Goal: Complete application form: Fill out and submit a form for a specific purpose

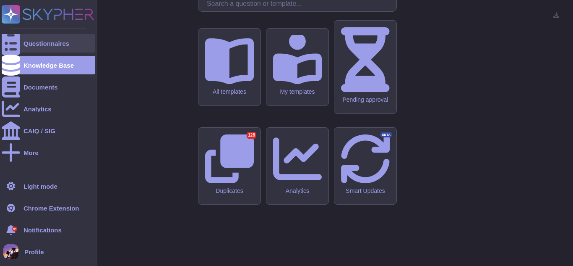
click at [10, 42] on icon at bounding box center [11, 43] width 18 height 25
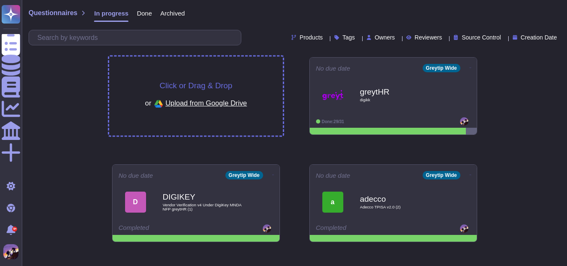
click at [206, 84] on span "Click or Drag & Drop" at bounding box center [196, 85] width 73 height 8
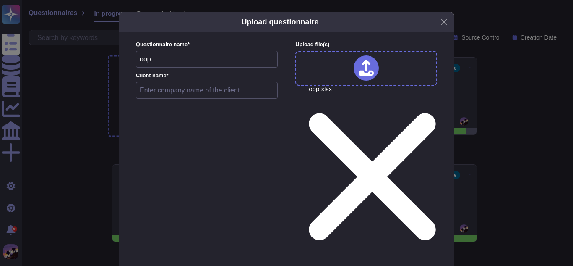
click at [177, 95] on input "text" at bounding box center [207, 90] width 142 height 17
type input "greytHR"
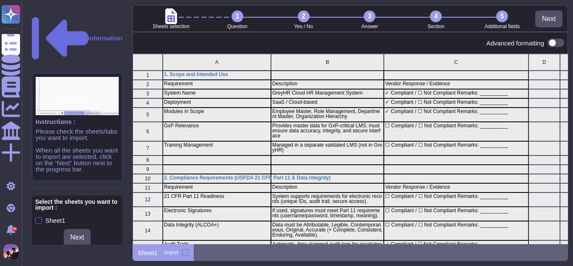
scroll to position [184, 429]
click at [183, 251] on div at bounding box center [185, 252] width 7 height 7
click at [0, 0] on input "Import" at bounding box center [0, 0] width 0 height 0
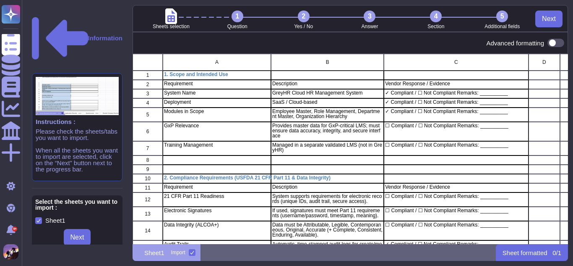
click at [550, 42] on span at bounding box center [556, 43] width 17 height 8
click at [545, 43] on input "checkbox" at bounding box center [545, 43] width 0 height 0
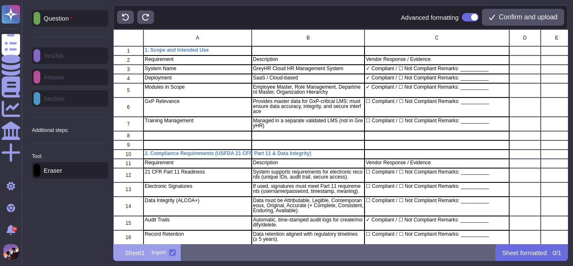
scroll to position [208, 449]
click at [57, 23] on div "Question" at bounding box center [70, 18] width 76 height 16
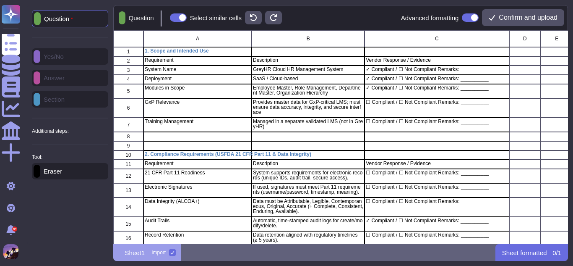
scroll to position [207, 449]
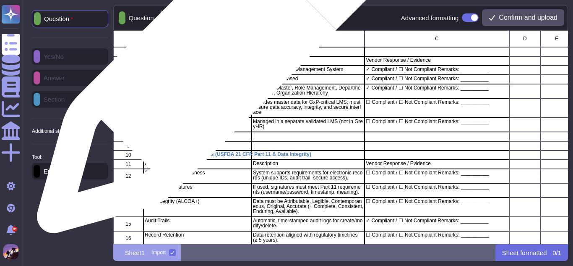
click at [212, 58] on p "Requirement" at bounding box center [198, 60] width 106 height 5
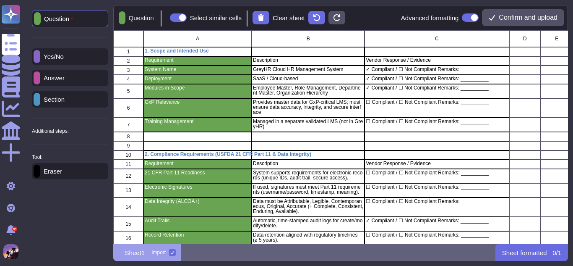
click at [58, 99] on p "Section" at bounding box center [52, 99] width 24 height 6
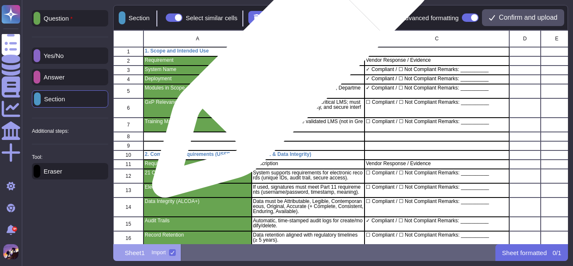
click at [289, 61] on p "Description" at bounding box center [308, 60] width 110 height 5
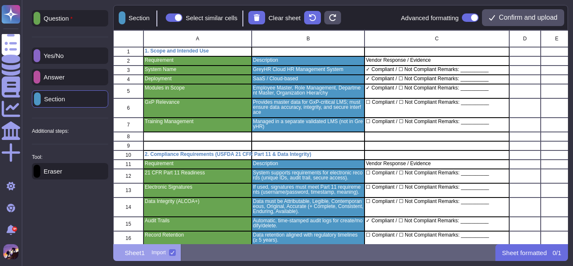
click at [52, 76] on p "Answer" at bounding box center [52, 77] width 24 height 6
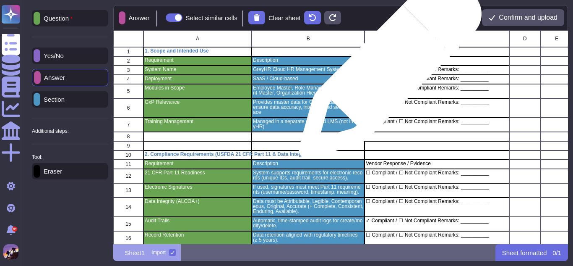
click at [387, 71] on p "✓ Compliant / ☐ Not Compliant Remarks: __________" at bounding box center [437, 69] width 142 height 5
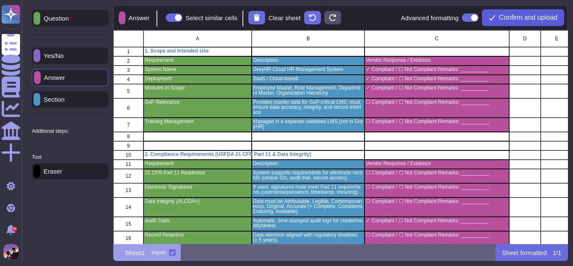
click at [511, 21] on span "Confirm and upload" at bounding box center [528, 17] width 59 height 7
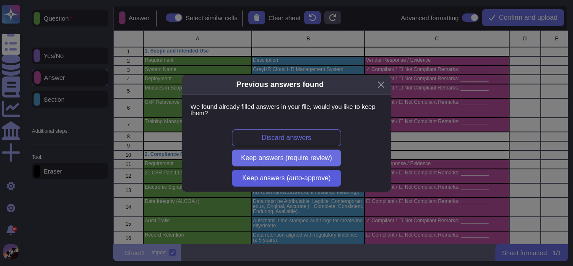
click at [275, 175] on span "Keep answers (auto-approve)" at bounding box center [287, 178] width 89 height 7
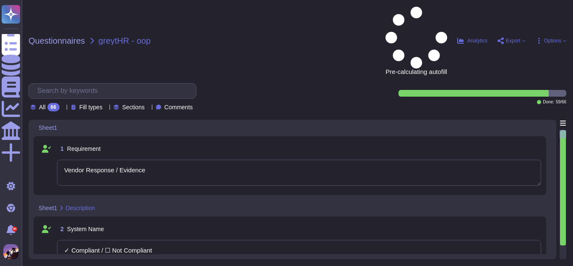
type textarea "Vendor Response / Evidence"
type textarea "✓ Compliant / ☐ Not Compliant Remarks: __________"
type textarea "☐ Compliant / ☐ Not Compliant Remarks: __________"
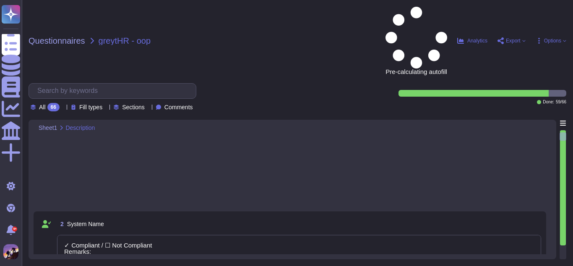
scroll to position [118, 0]
type textarea "☐ Compliant / ☐ Not Compliant Remarks: __________"
type textarea "Vendor Response / Evidence"
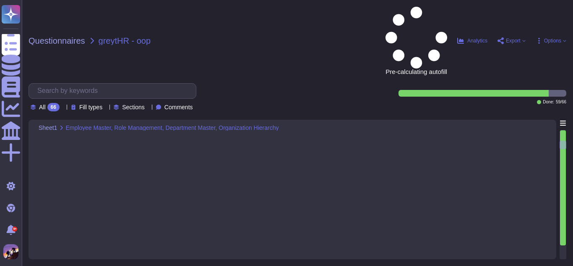
type textarea "☐ Compliant / ☐ Not Compliant Remarks: __________"
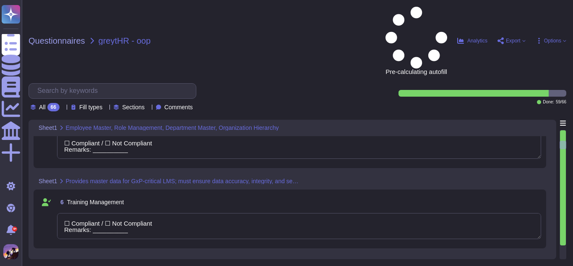
scroll to position [1, 0]
type textarea "☐ Compliant / ☐ Not Compliant Remarks: __________"
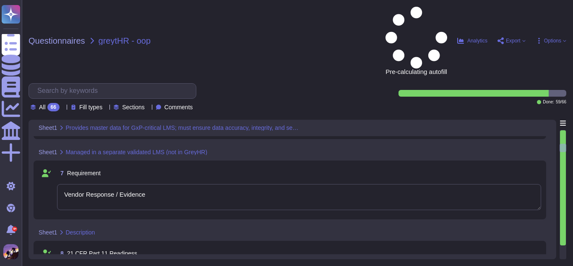
type textarea "✓ Compliant / ☐ Not Compliant Remarks: __________"
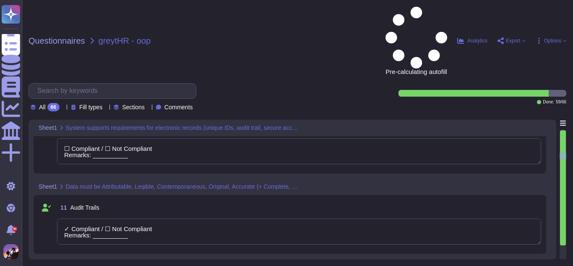
type textarea "☐ Compliant / ☐ Not Compliant Remarks: __________"
type textarea "Vendor Response / Evidence"
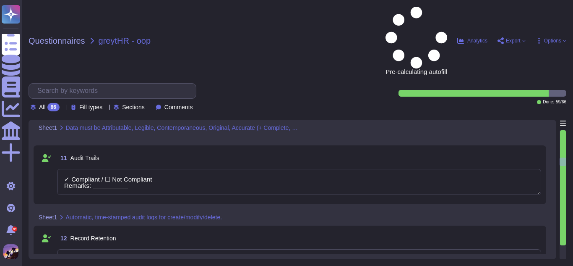
type textarea "☐ Compliant / ☐ Not Compliant Remarks: __________"
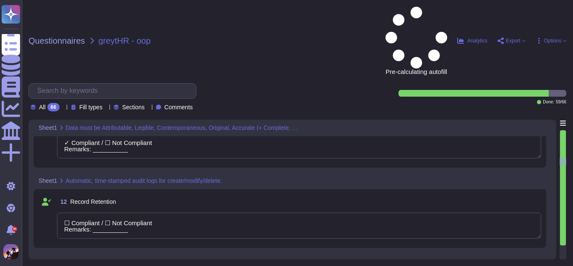
type textarea "☐ Compliant / ☐ Not Compliant Remarks: __________"
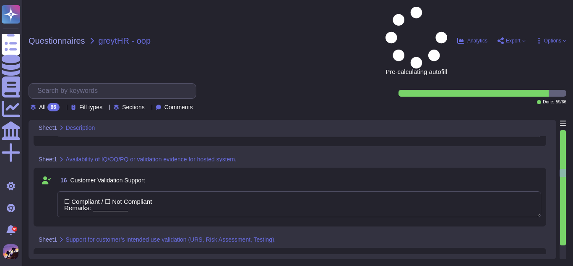
type textarea "☐ Compliant / ☐ Not Compliant Remarks: __________"
type textarea "Vendor Response / Evidence"
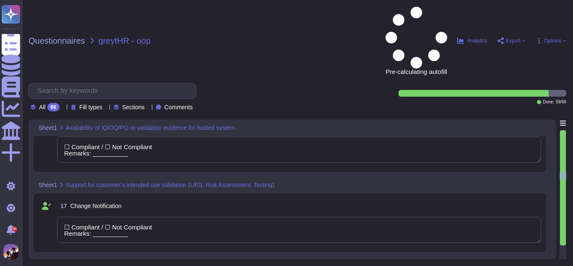
scroll to position [1151, 0]
click at [224, 216] on textarea "☐ Compliant / ☐ Not Compliant Remarks: __________" at bounding box center [299, 229] width 484 height 26
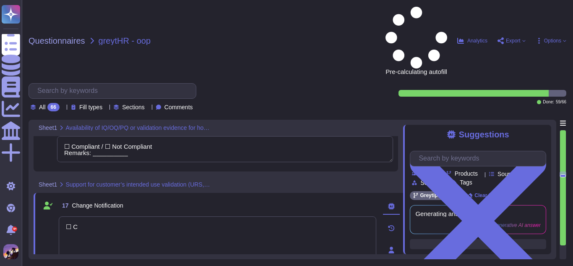
type textarea "☐"
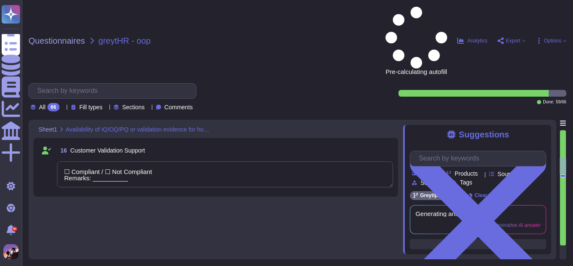
type textarea "✓ Compliant / ☐ Not Compliant Remarks: __________"
type textarea "☐ Compliant / ☐ Not Compliant Remarks: __________"
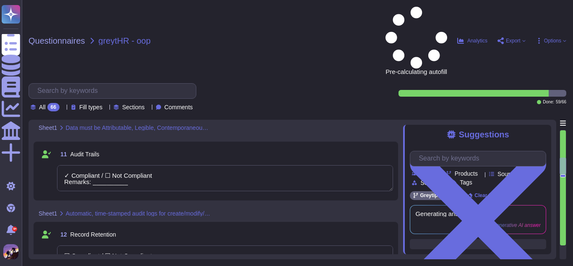
type textarea "☐ Compliant / ☐ Not Compliant Remarks: __________"
type textarea "Vendor Response / Evidence"
type textarea "☐ Compliant / ☐ Not Compliant Remarks: __________"
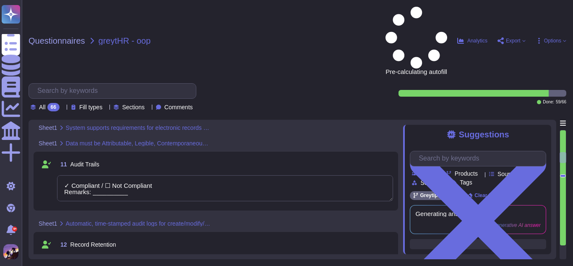
type textarea "☐ Compliant / ☐ Not Compliant Remarks: __________"
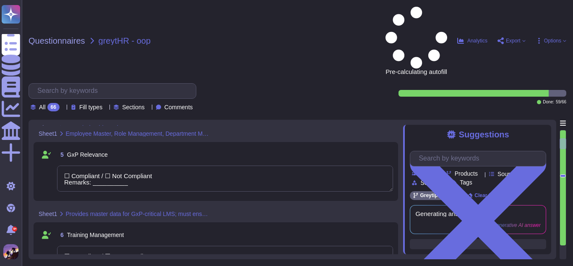
type textarea "✓ Compliant / ☐ Not Compliant Remarks: __________"
type textarea "☐ Compliant / ☐ Not Compliant Remarks: __________"
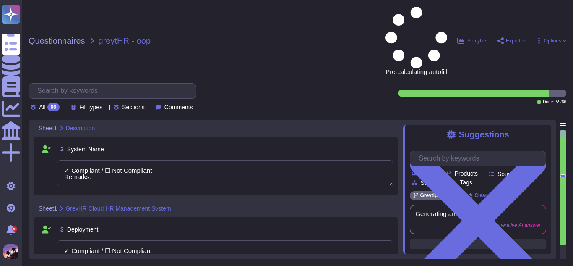
scroll to position [0, 0]
type textarea "Vendor Response / Evidence"
type textarea "✓ Compliant / ☐ Not Compliant Remarks: __________"
